Goal: Transaction & Acquisition: Subscribe to service/newsletter

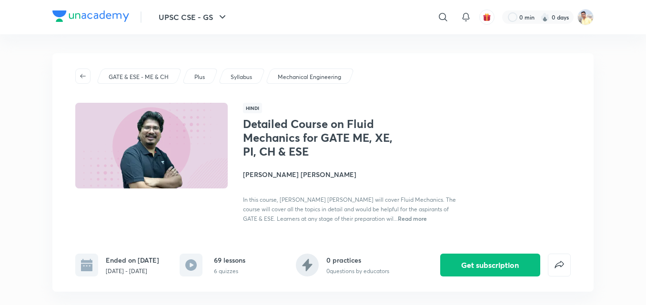
click at [564, 145] on div "Detailed Course on Fluid Mechanics for GATE ME, XE, PI, CH & ESE [PERSON_NAME] …" at bounding box center [407, 170] width 328 height 106
click at [209, 23] on button "UPSC CSE - GS" at bounding box center [193, 17] width 81 height 19
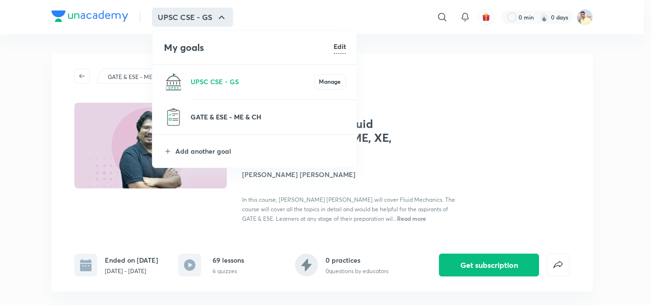
click at [248, 120] on p "GATE & ESE - ME & CH" at bounding box center [267, 117] width 155 height 10
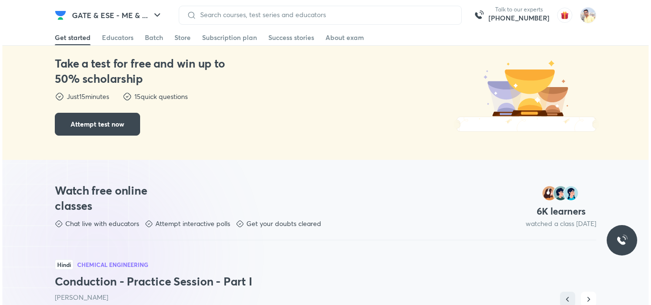
scroll to position [409, 0]
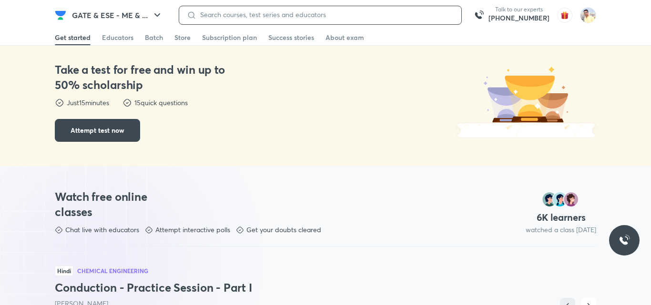
click at [369, 13] on input at bounding box center [324, 15] width 257 height 8
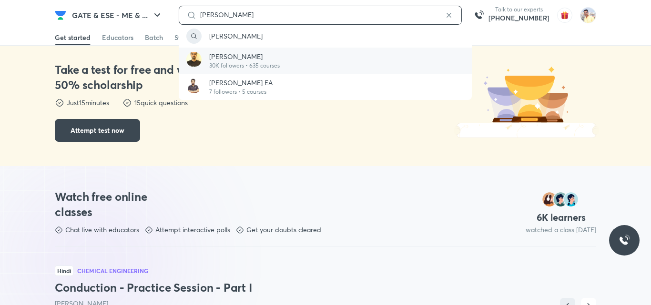
type input "[PERSON_NAME]"
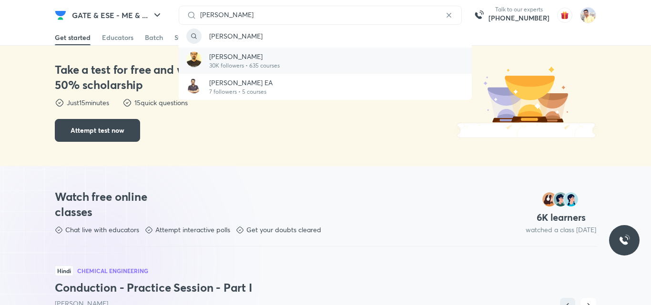
click at [343, 53] on div "[PERSON_NAME] 30K followers • 635 courses" at bounding box center [325, 61] width 293 height 26
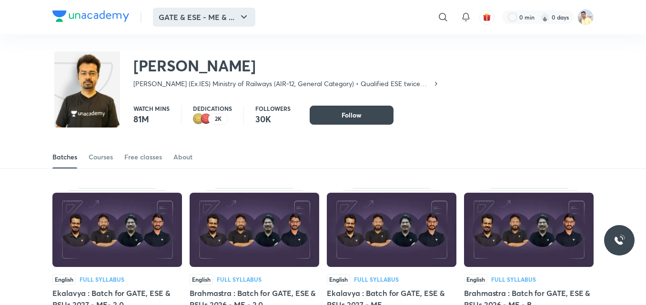
click at [232, 16] on button "GATE & ESE - ME & ..." at bounding box center [204, 17] width 102 height 19
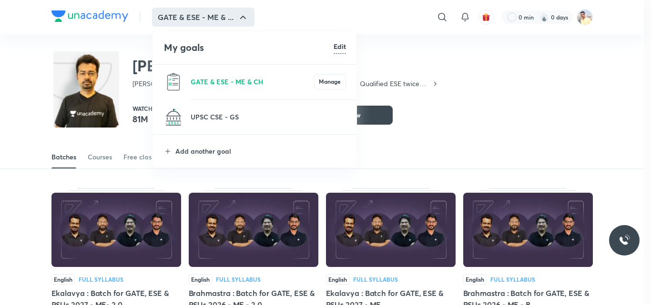
click at [463, 55] on div at bounding box center [325, 152] width 651 height 305
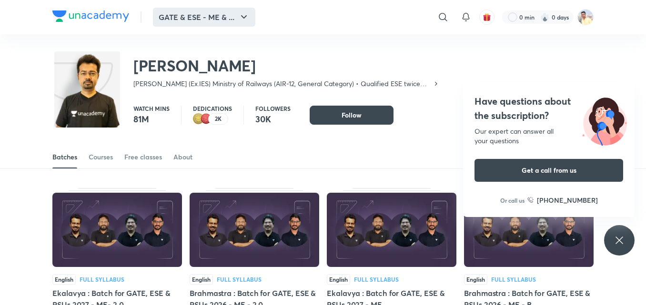
click at [248, 18] on icon "button" at bounding box center [243, 16] width 11 height 11
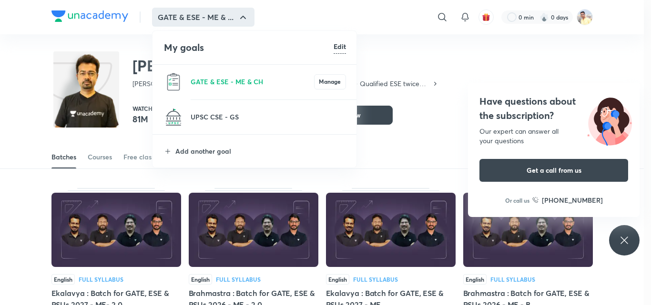
click at [438, 14] on div at bounding box center [325, 152] width 651 height 305
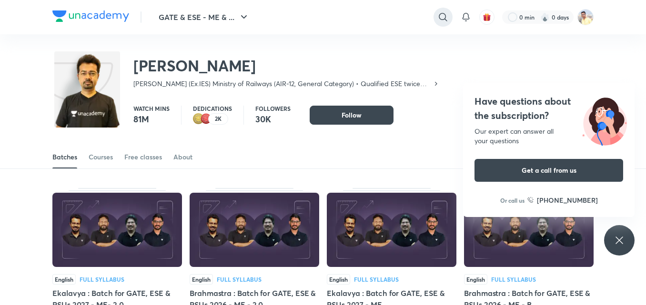
click at [439, 15] on icon at bounding box center [442, 16] width 11 height 11
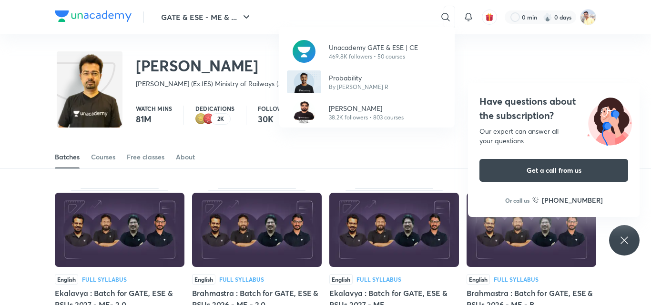
click at [327, 20] on div "Unacademy GATE & ESE | CE 469.8K followers • 50 courses Probability By [PERSON_…" at bounding box center [325, 152] width 651 height 305
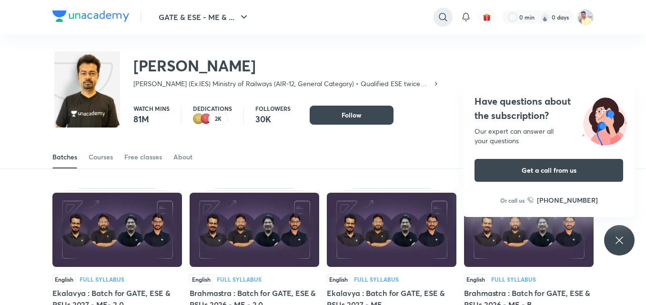
click at [440, 12] on icon at bounding box center [442, 16] width 11 height 11
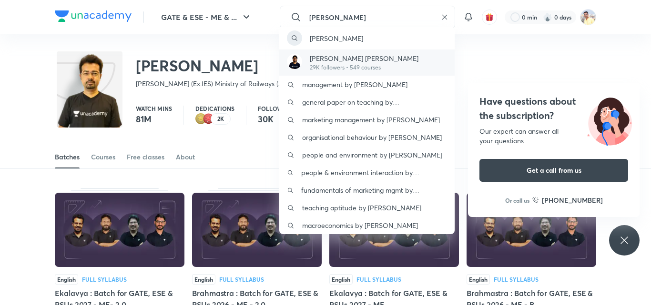
type input "[PERSON_NAME]"
click at [404, 59] on div "[PERSON_NAME] [PERSON_NAME] 29K followers • 549 courses" at bounding box center [366, 63] width 175 height 26
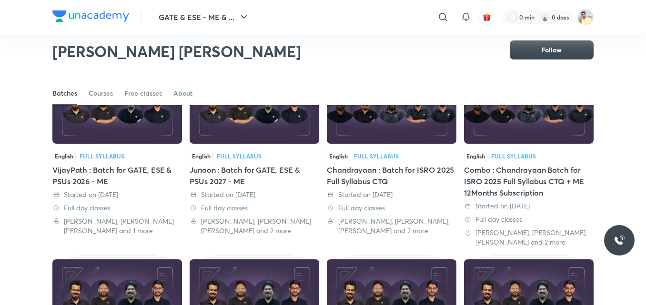
scroll to position [90, 0]
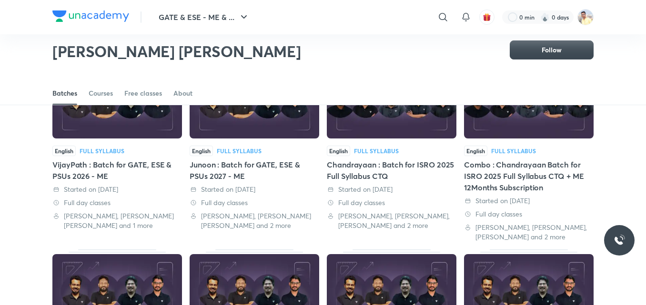
click at [103, 175] on div "VijayPath : Batch for GATE, ESE & PSUs 2026 - ME" at bounding box center [117, 170] width 130 height 23
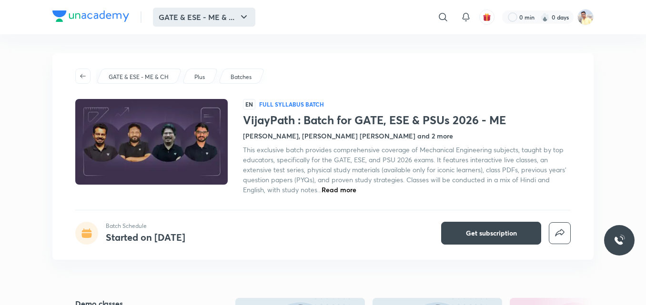
click at [177, 15] on button "GATE & ESE - ME & ..." at bounding box center [204, 17] width 102 height 19
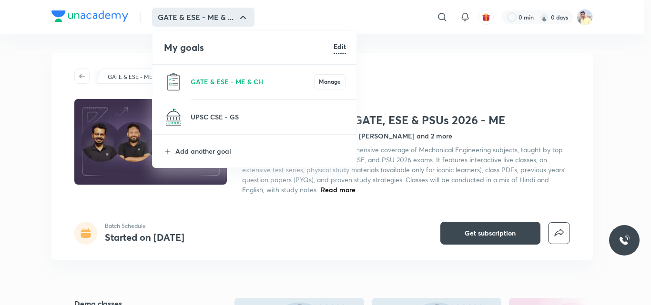
click at [177, 15] on div at bounding box center [325, 152] width 651 height 305
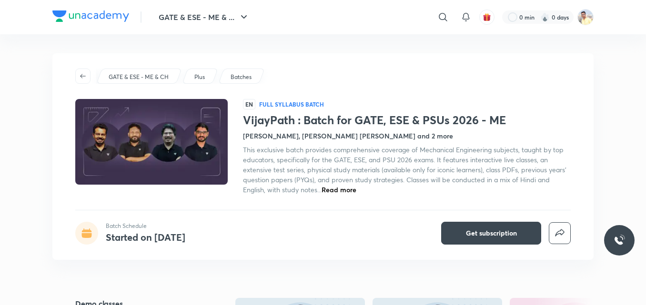
click at [196, 83] on div "Plus" at bounding box center [200, 76] width 36 height 15
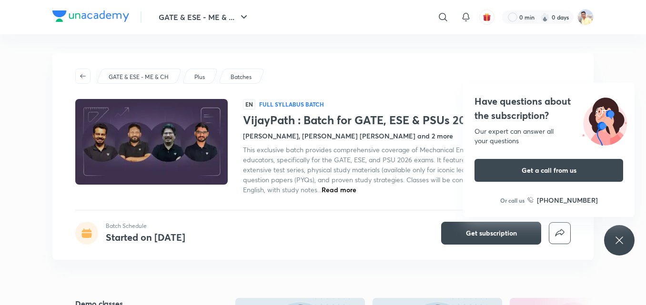
click at [199, 77] on p "Plus" at bounding box center [199, 77] width 10 height 9
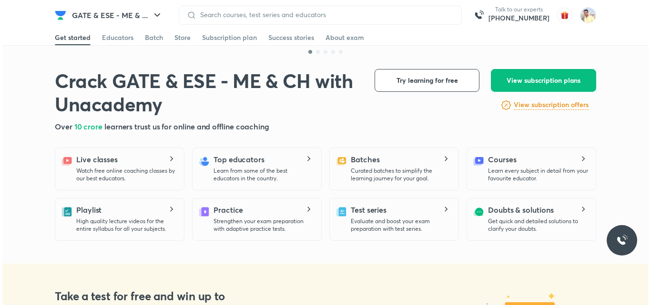
scroll to position [186, 0]
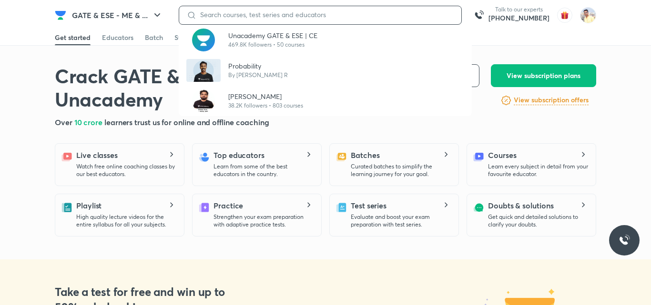
drag, startPoint x: 342, startPoint y: 0, endPoint x: 346, endPoint y: -4, distance: 5.7
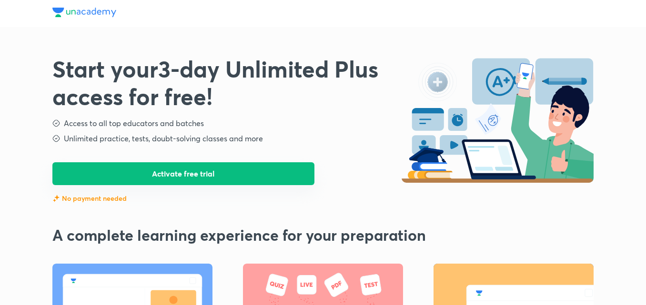
click at [259, 172] on button "Activate free trial" at bounding box center [183, 173] width 262 height 23
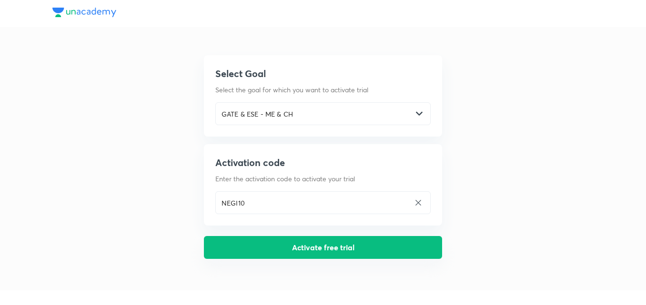
click at [390, 239] on button "Activate free trial" at bounding box center [323, 247] width 238 height 23
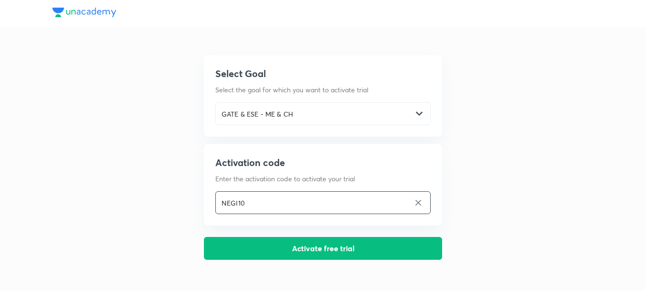
click at [339, 207] on input "NEGI10" at bounding box center [313, 203] width 194 height 20
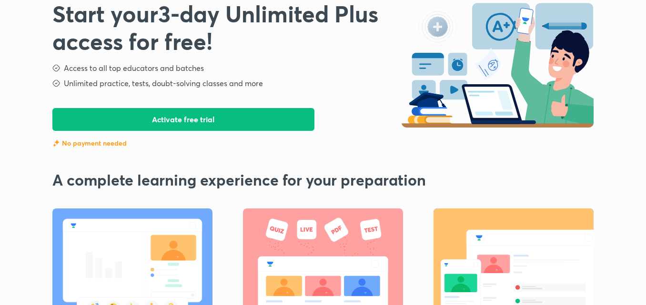
scroll to position [31, 0]
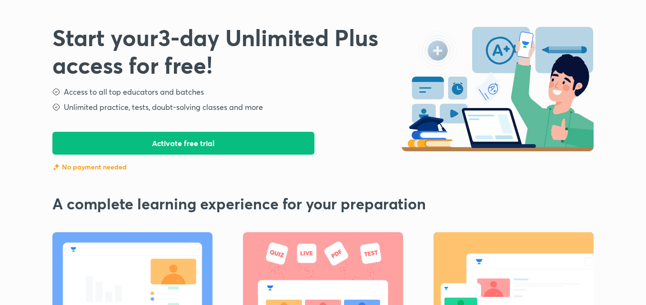
click at [265, 157] on div "Start your 3 -day Unlimited Plus access for free! Access to all top educators a…" at bounding box center [226, 98] width 349 height 148
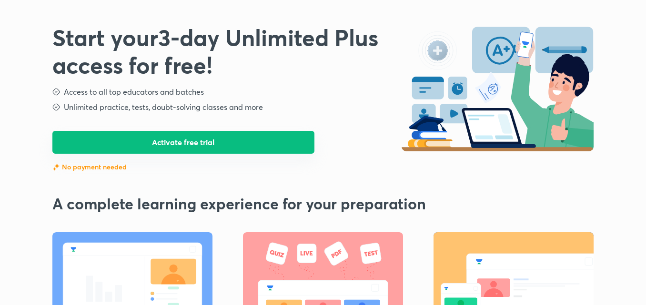
click at [264, 150] on button "Activate free trial" at bounding box center [183, 142] width 262 height 23
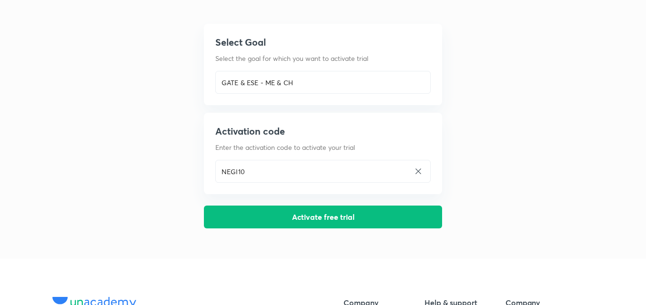
scroll to position [0, 0]
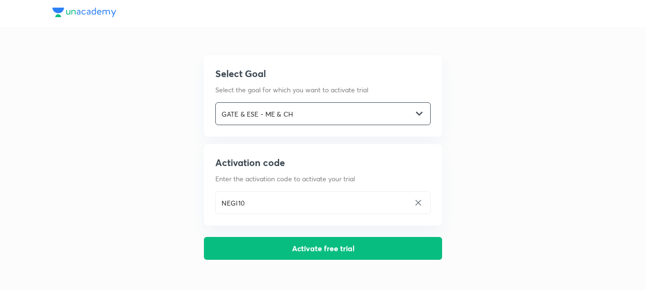
click at [352, 119] on input "GATE & ESE - ME & CH" at bounding box center [314, 114] width 196 height 20
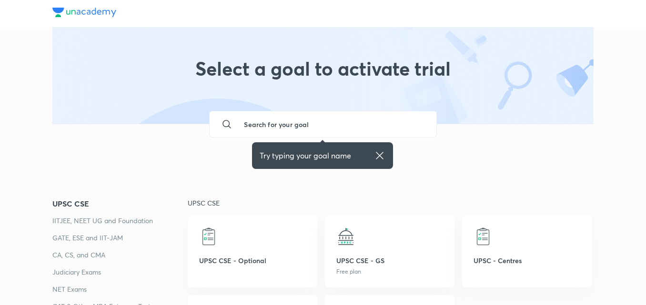
click at [380, 155] on icon at bounding box center [379, 155] width 7 height 7
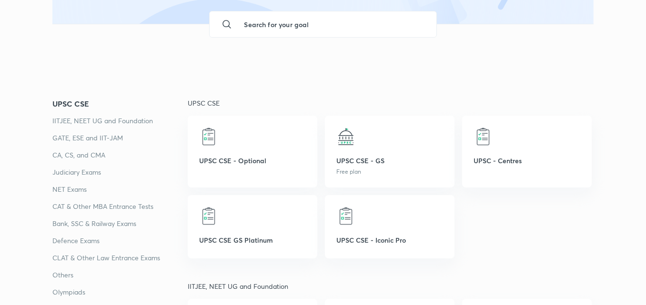
scroll to position [106, 0]
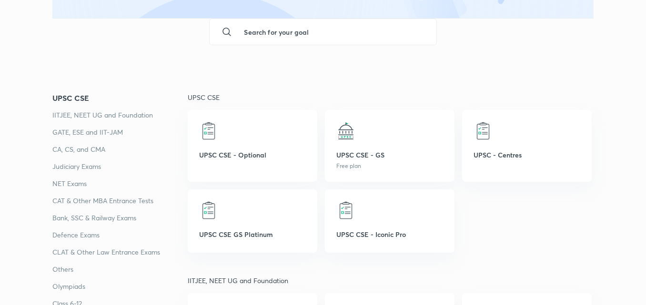
click at [104, 131] on p "GATE, ESE and IIT-JAM" at bounding box center [119, 132] width 135 height 11
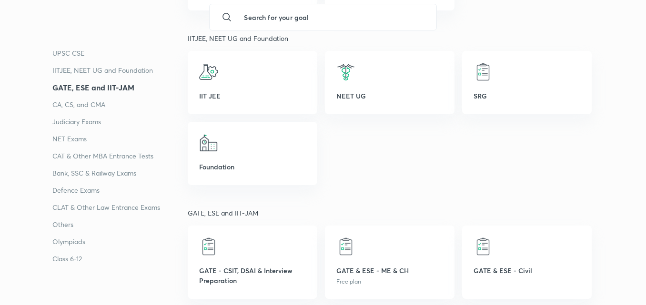
scroll to position [358, 0]
